Goal: Obtain resource: Download file/media

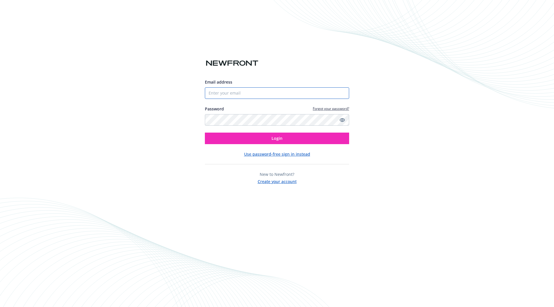
click at [250, 94] on input "Email address" at bounding box center [277, 93] width 144 height 12
type input "[EMAIL_ADDRESS][DOMAIN_NAME]"
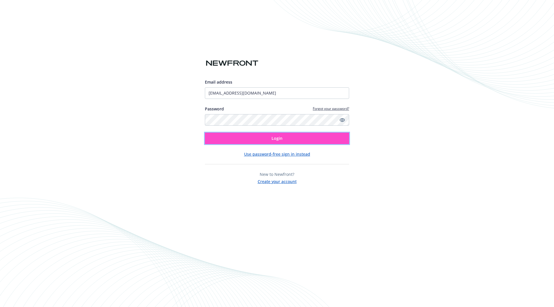
click at [271, 139] on button "Login" at bounding box center [277, 139] width 144 height 12
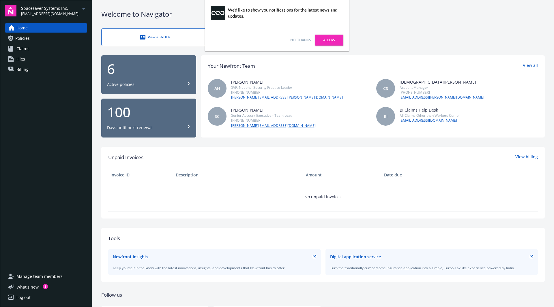
click at [327, 42] on link "Allow" at bounding box center [329, 40] width 28 height 11
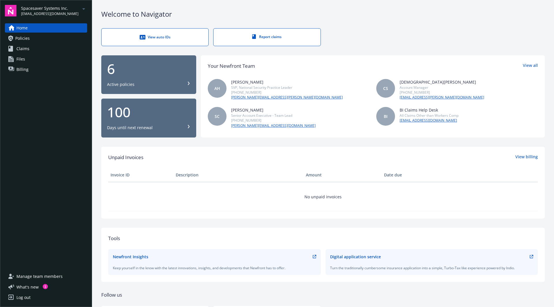
click at [425, 28] on div "View auto IDs Report claims" at bounding box center [323, 37] width 444 height 18
click at [39, 278] on span "Manage team members" at bounding box center [39, 276] width 46 height 9
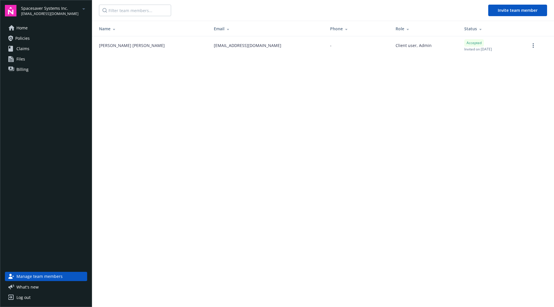
click at [23, 30] on span "Home" at bounding box center [21, 27] width 11 height 9
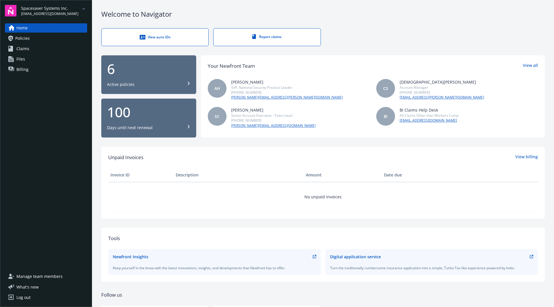
click at [160, 40] on div "View auto IDs" at bounding box center [155, 37] width 84 height 6
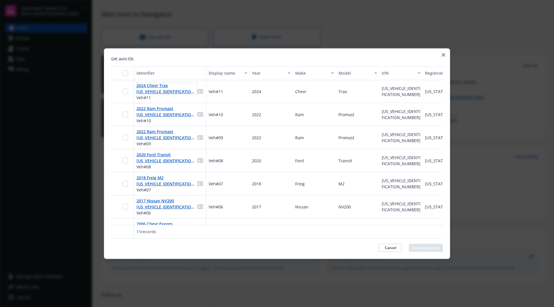
click at [145, 87] on link "2024 Chevr Trax [US_VEHICLE_IDENTIFICATION_NUMBER]" at bounding box center [166, 92] width 59 height 18
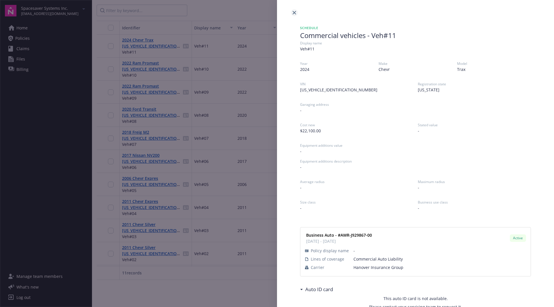
click at [293, 12] on icon "close" at bounding box center [294, 12] width 3 height 3
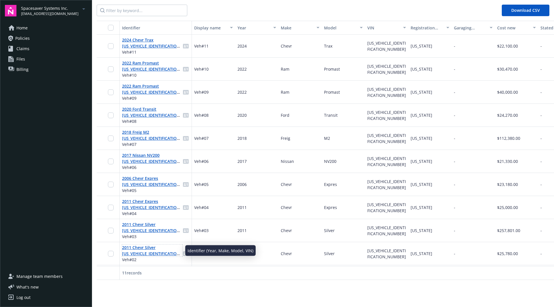
click at [138, 250] on link "2011 Chevr Silver [US_VEHICLE_IDENTIFICATION_NUMBER]" at bounding box center [151, 254] width 59 height 18
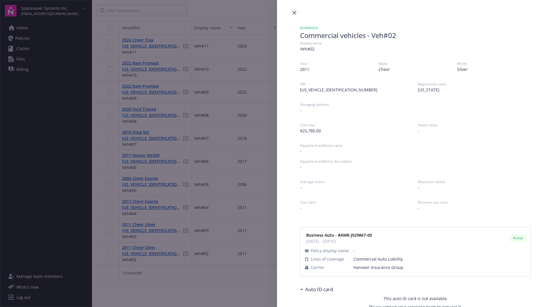
click at [296, 13] on icon "close" at bounding box center [294, 12] width 3 height 3
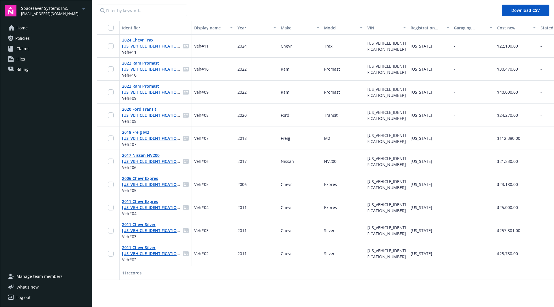
click at [19, 26] on span "Home" at bounding box center [21, 27] width 11 height 9
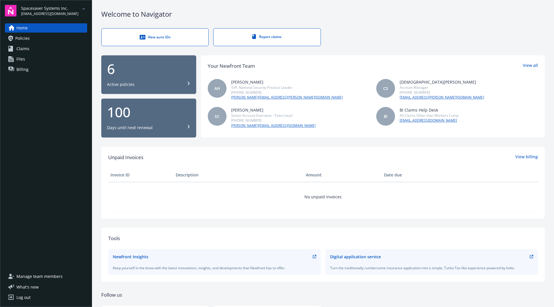
click at [145, 38] on div "View auto IDs" at bounding box center [155, 37] width 84 height 6
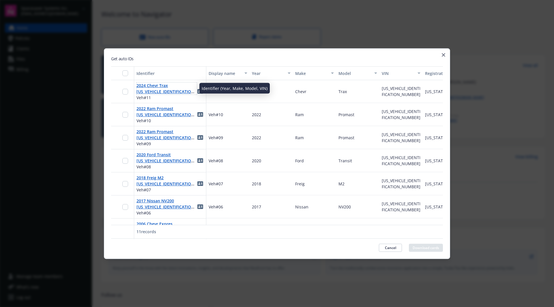
click at [157, 91] on link "2024 Chevr Trax [US_VEHICLE_IDENTIFICATION_NUMBER]" at bounding box center [166, 92] width 59 height 18
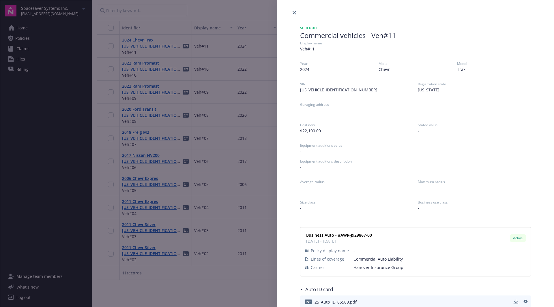
scroll to position [10, 0]
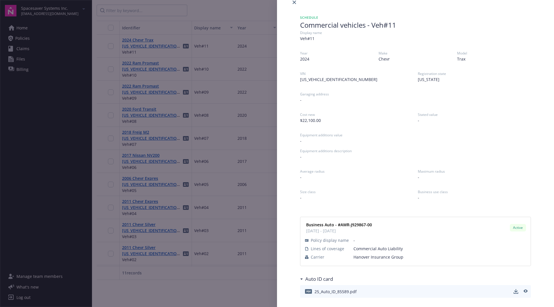
click at [326, 292] on span "25_Auto_ID_85589.pdf" at bounding box center [336, 292] width 42 height 6
click at [514, 290] on icon "download" at bounding box center [516, 291] width 5 height 5
click at [523, 291] on icon "preview" at bounding box center [525, 292] width 5 height 4
click at [293, 2] on icon "close" at bounding box center [294, 2] width 3 height 3
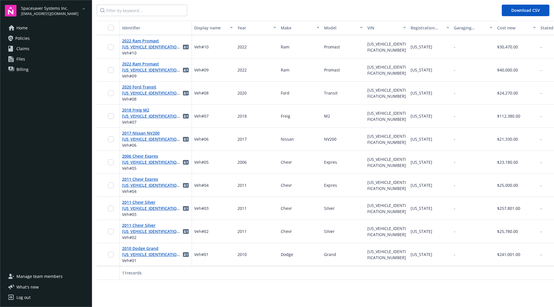
scroll to position [27, 0]
click at [27, 29] on span "Home" at bounding box center [21, 27] width 11 height 9
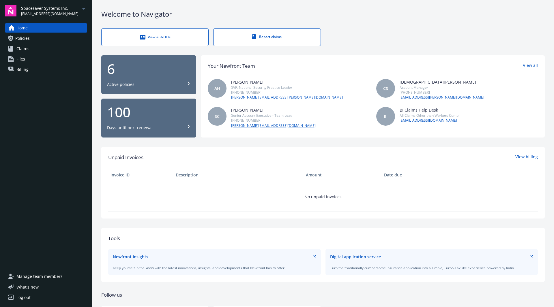
click at [275, 39] on div "Report claims" at bounding box center [267, 36] width 84 height 5
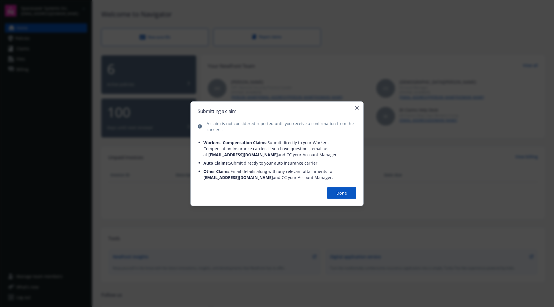
click at [336, 195] on button "Done" at bounding box center [341, 193] width 29 height 12
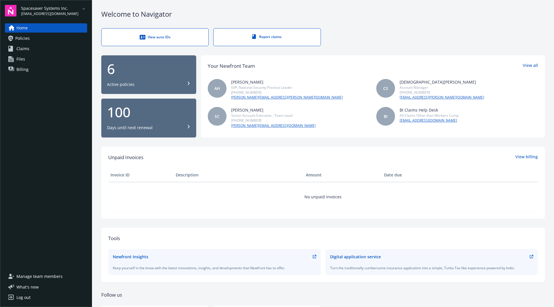
click at [20, 41] on span "Policies" at bounding box center [22, 38] width 14 height 9
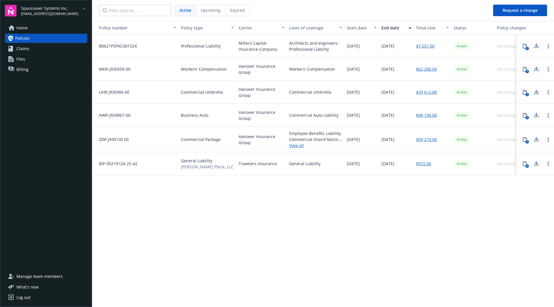
click at [22, 46] on span "Claims" at bounding box center [22, 48] width 13 height 9
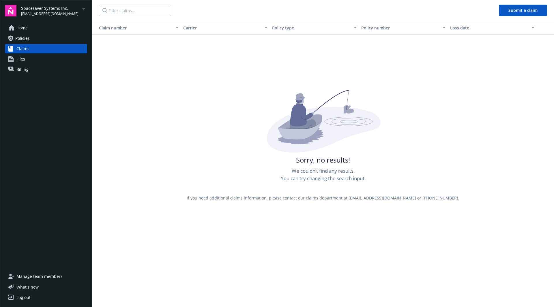
click at [25, 60] on link "Files" at bounding box center [46, 59] width 82 height 9
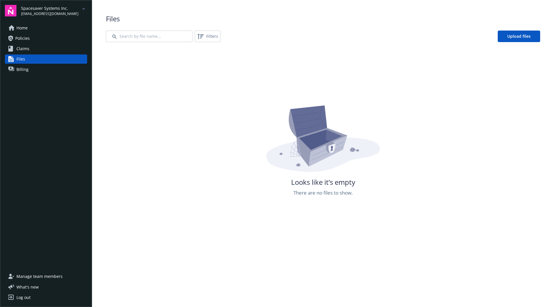
click at [24, 70] on span "Billing" at bounding box center [22, 69] width 12 height 9
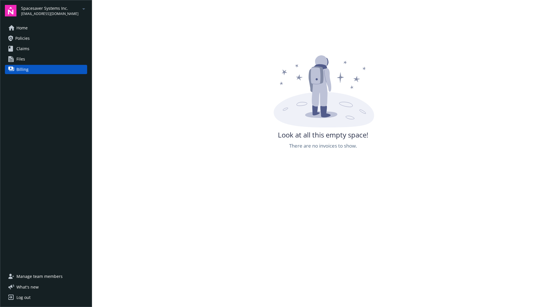
click at [28, 47] on span "Claims" at bounding box center [22, 48] width 13 height 9
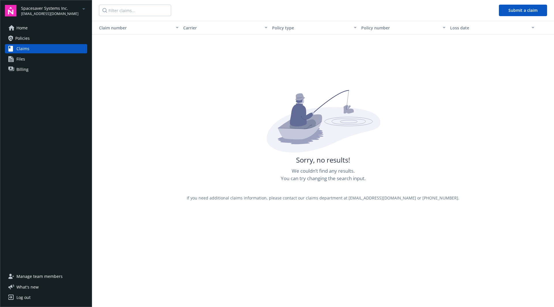
click at [21, 28] on span "Home" at bounding box center [21, 27] width 11 height 9
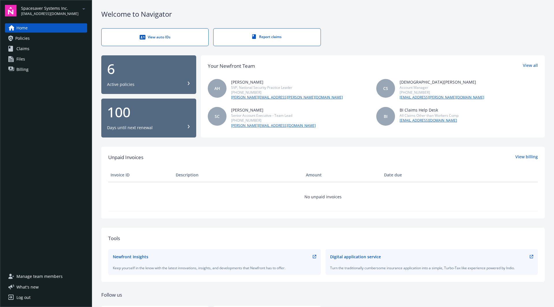
click at [272, 38] on div "Report claims" at bounding box center [267, 36] width 84 height 5
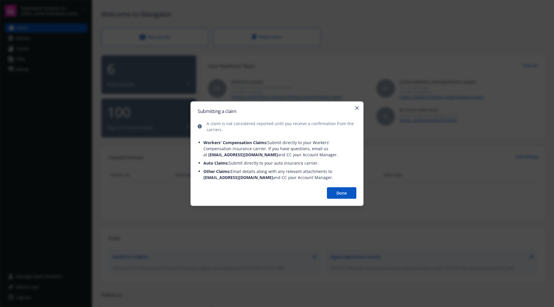
click at [358, 108] on icon "button" at bounding box center [356, 107] width 3 height 3
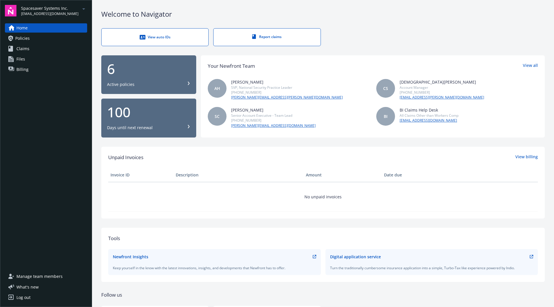
click at [23, 49] on span "Claims" at bounding box center [22, 48] width 13 height 9
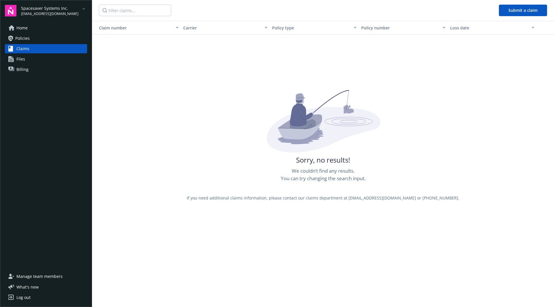
click at [25, 58] on link "Files" at bounding box center [46, 59] width 82 height 9
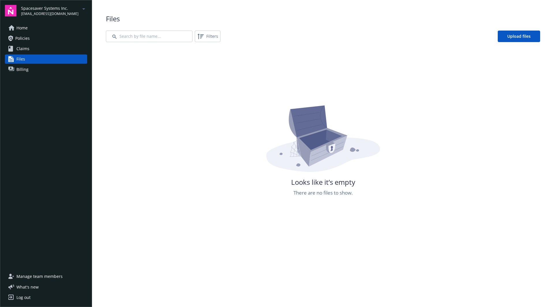
click at [19, 28] on span "Home" at bounding box center [21, 27] width 11 height 9
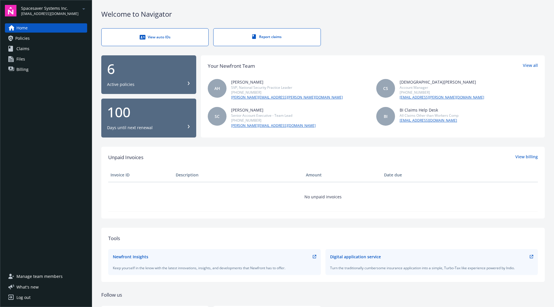
click at [21, 49] on span "Claims" at bounding box center [22, 48] width 13 height 9
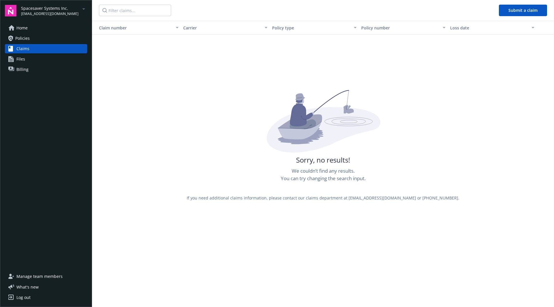
click at [24, 60] on span "Files" at bounding box center [20, 59] width 9 height 9
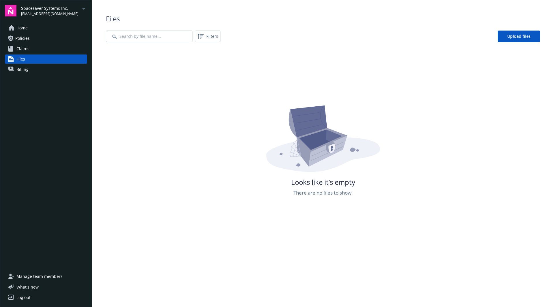
click at [31, 37] on link "Policies" at bounding box center [46, 38] width 82 height 9
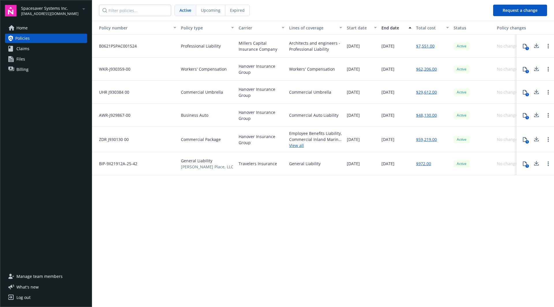
click at [20, 70] on span "Billing" at bounding box center [22, 69] width 12 height 9
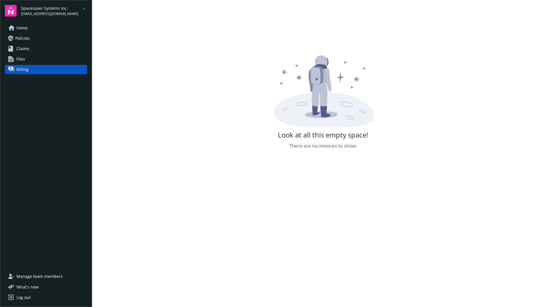
click at [18, 40] on span "Policies" at bounding box center [22, 38] width 14 height 9
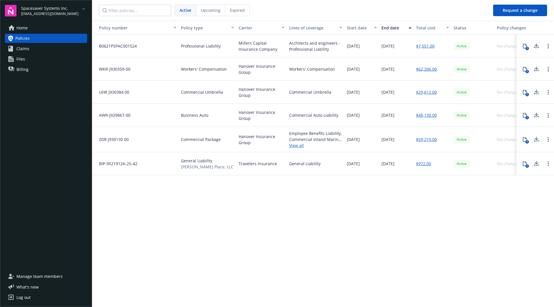
click at [212, 12] on span "Upcoming" at bounding box center [211, 10] width 20 height 6
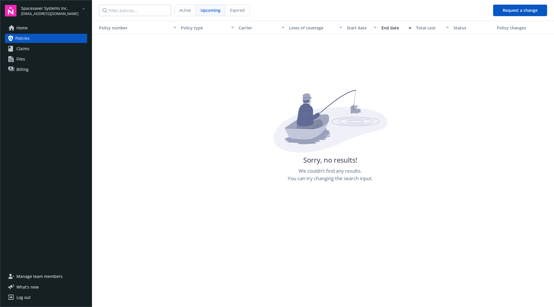
click at [235, 12] on span "Expired" at bounding box center [237, 10] width 15 height 6
click at [179, 11] on div "Active" at bounding box center [185, 10] width 21 height 11
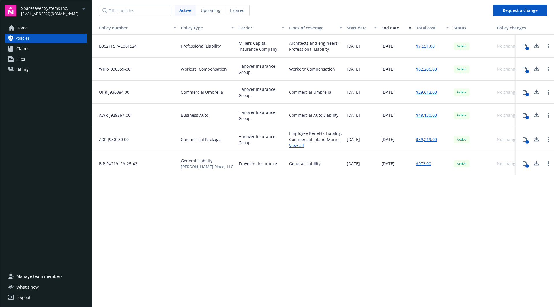
click at [21, 58] on span "Files" at bounding box center [20, 59] width 9 height 9
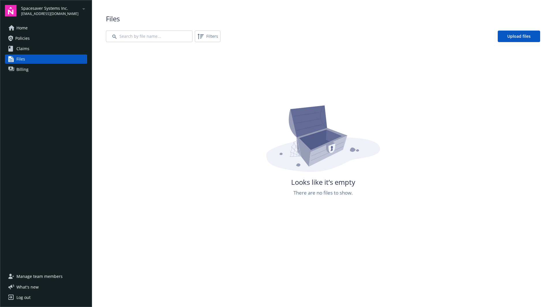
click at [27, 72] on span "Billing" at bounding box center [22, 69] width 12 height 9
